Goal: Understand process/instructions: Learn how to perform a task or action

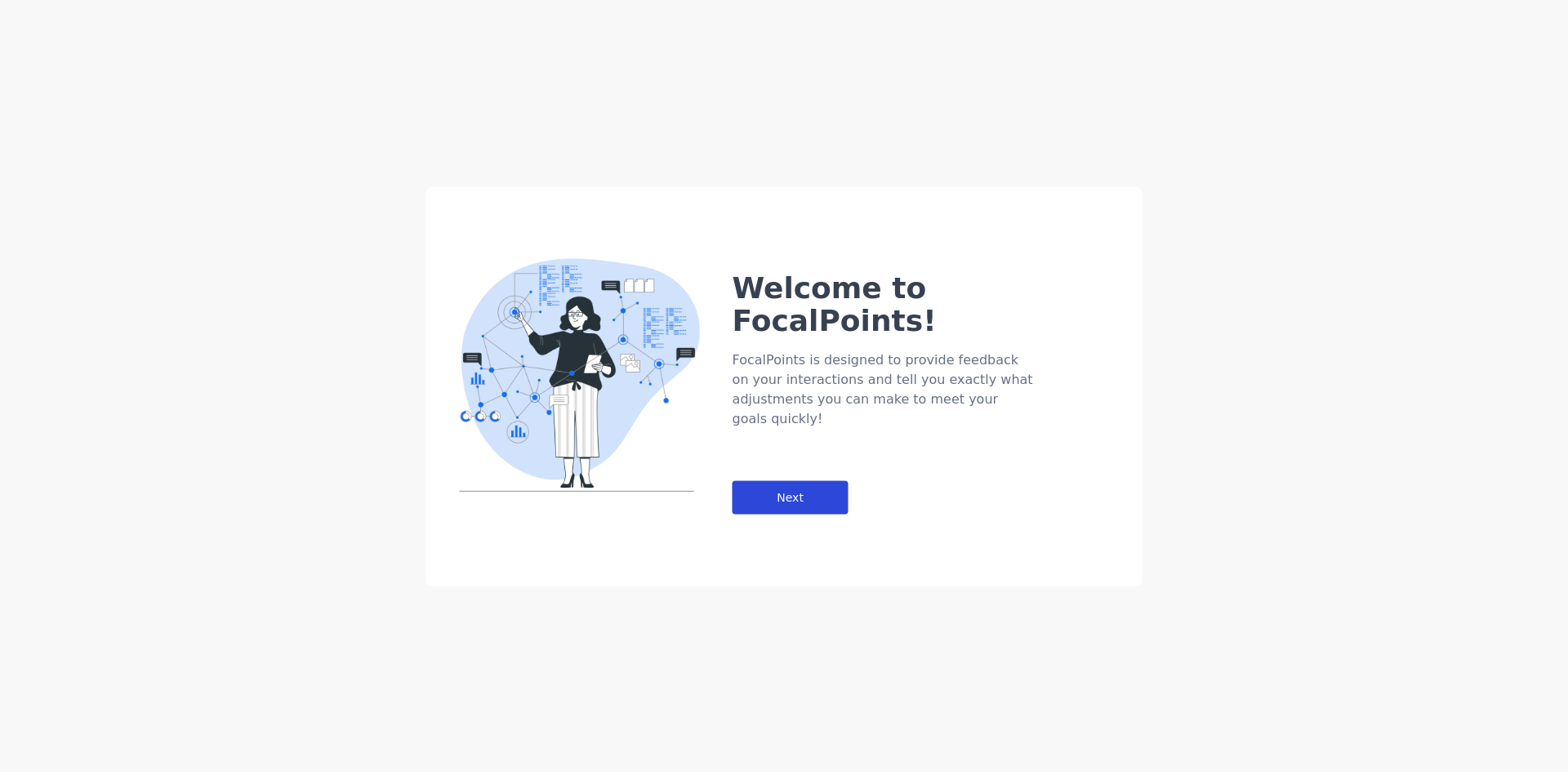
click at [800, 480] on div "Next" at bounding box center [791, 496] width 116 height 33
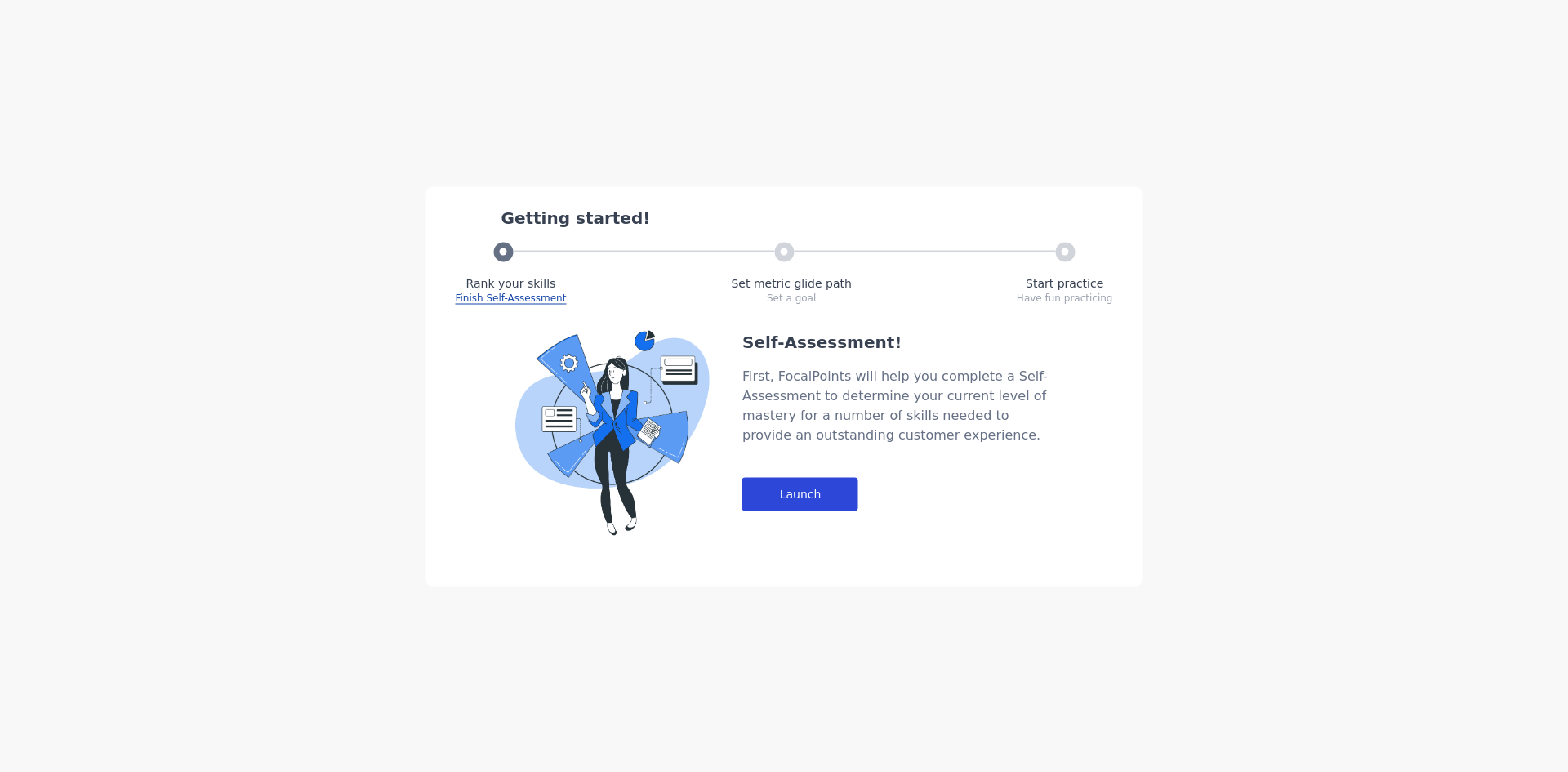
click at [788, 478] on div "Launch" at bounding box center [801, 493] width 116 height 33
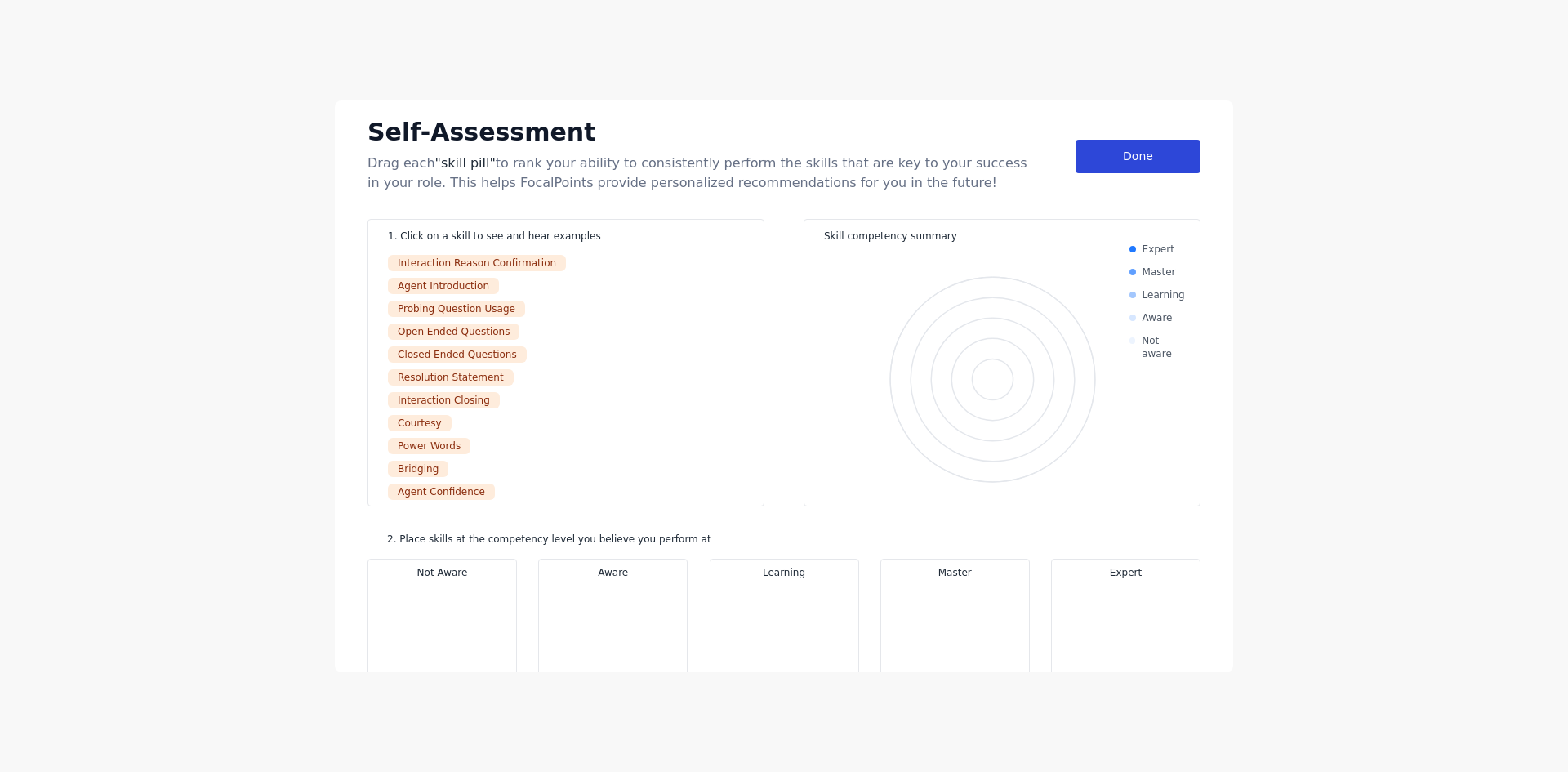
click at [1108, 168] on div "Done" at bounding box center [1138, 156] width 125 height 33
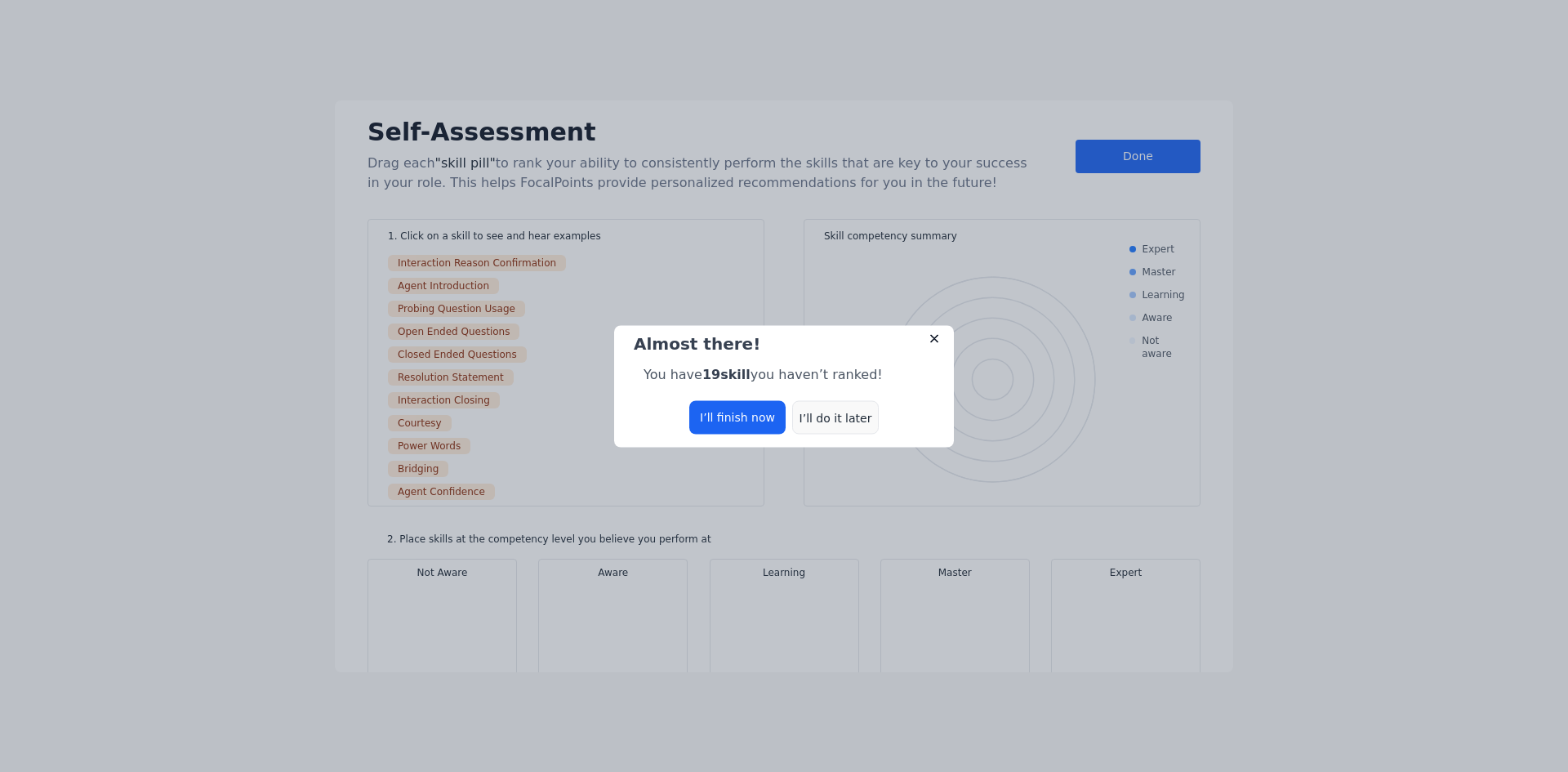
click at [821, 411] on div "I’ll do it later" at bounding box center [835, 416] width 87 height 33
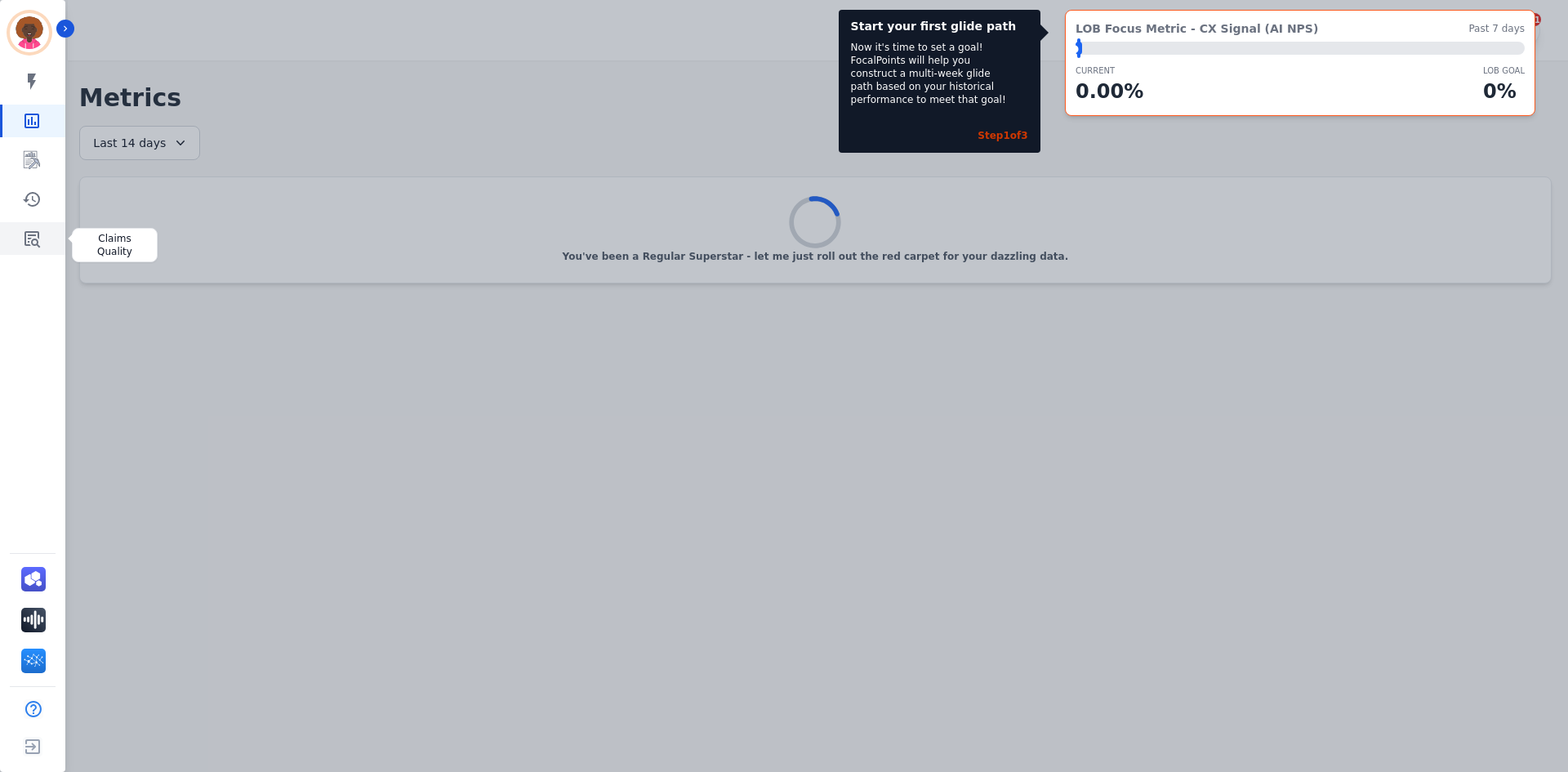
click at [42, 238] on link "Sidebar" at bounding box center [34, 238] width 63 height 33
